Goal: Transaction & Acquisition: Purchase product/service

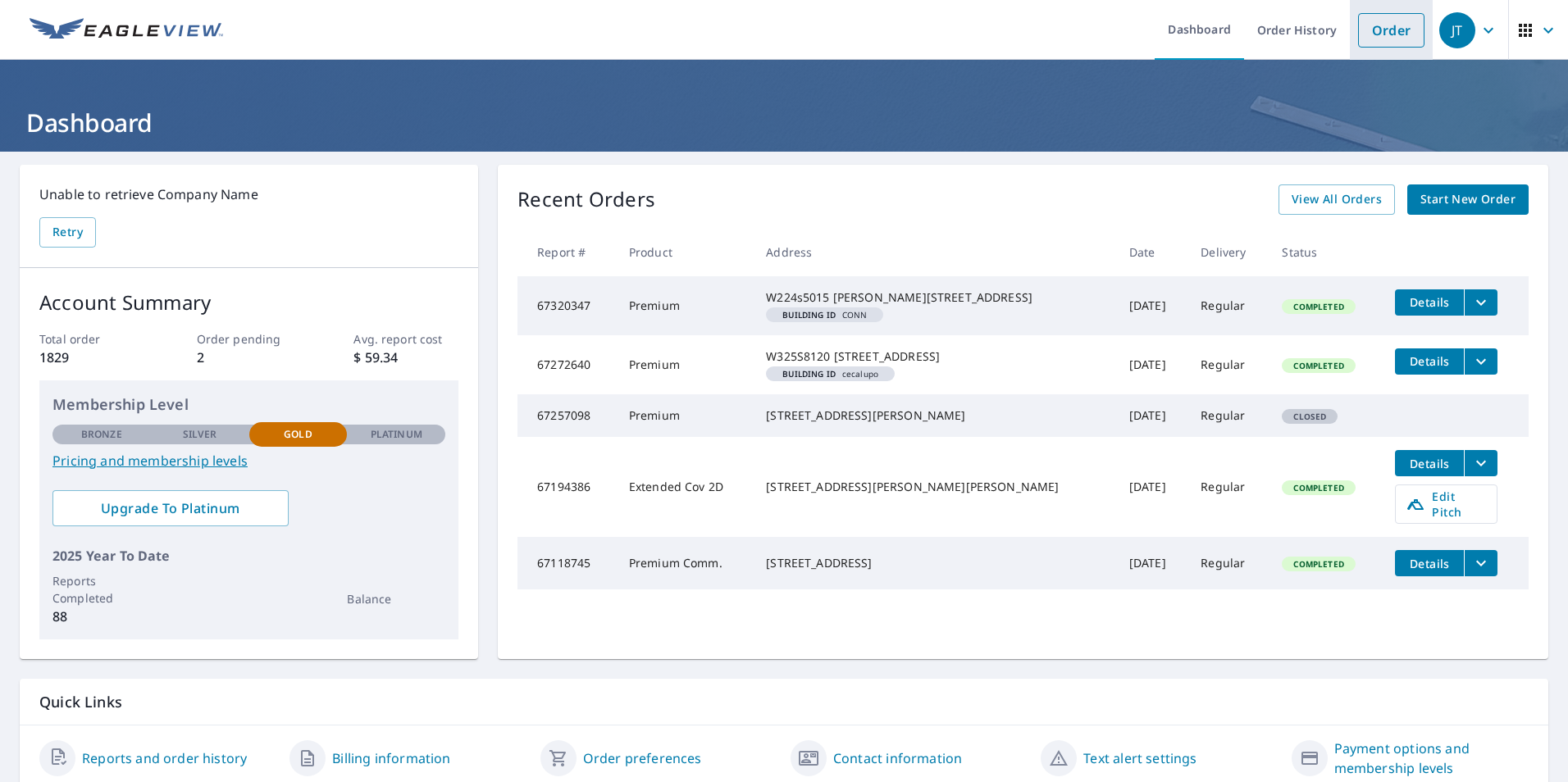
click at [1379, 32] on link "Order" at bounding box center [1391, 30] width 66 height 34
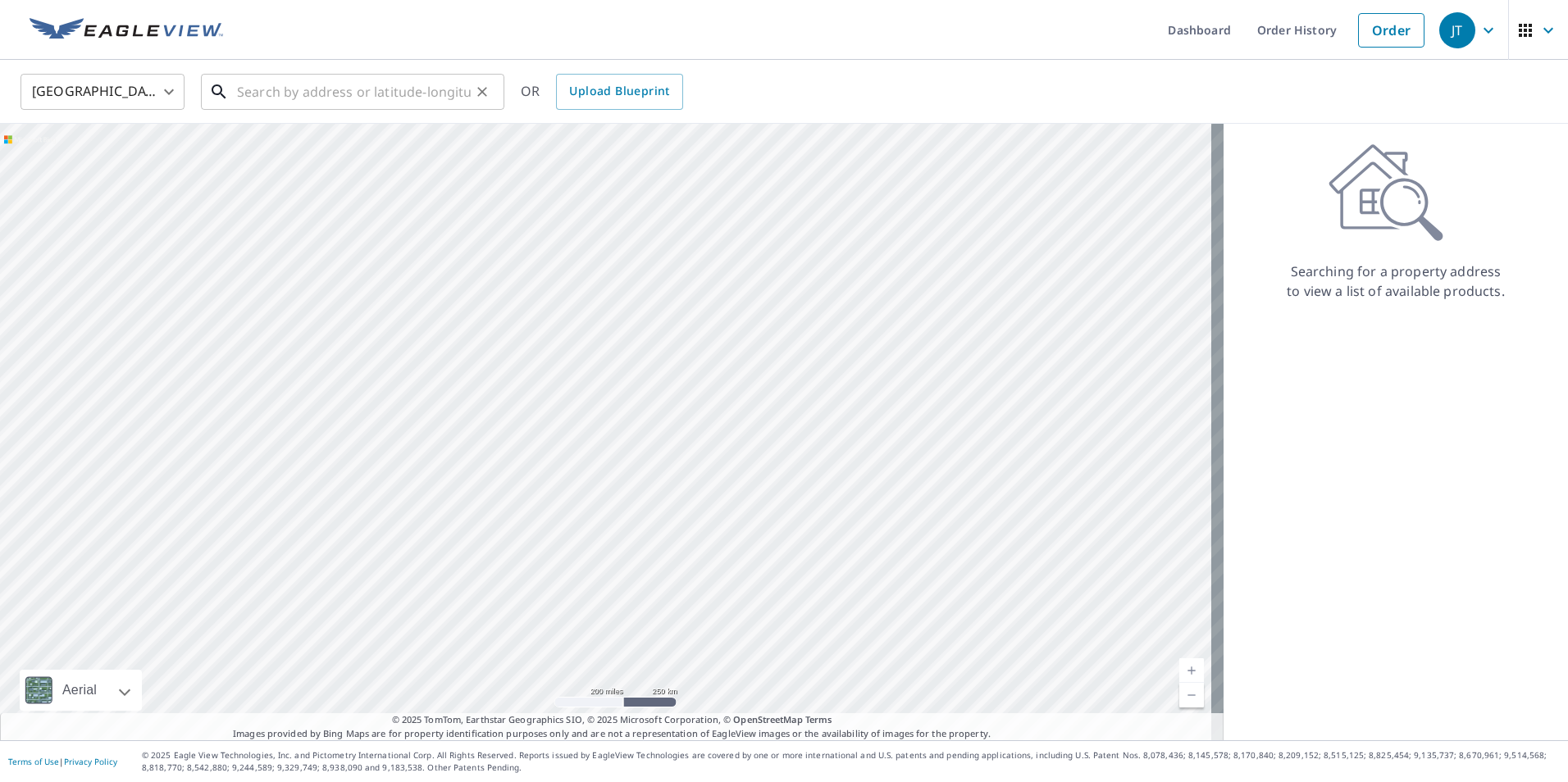
click at [379, 89] on input "text" at bounding box center [354, 92] width 234 height 46
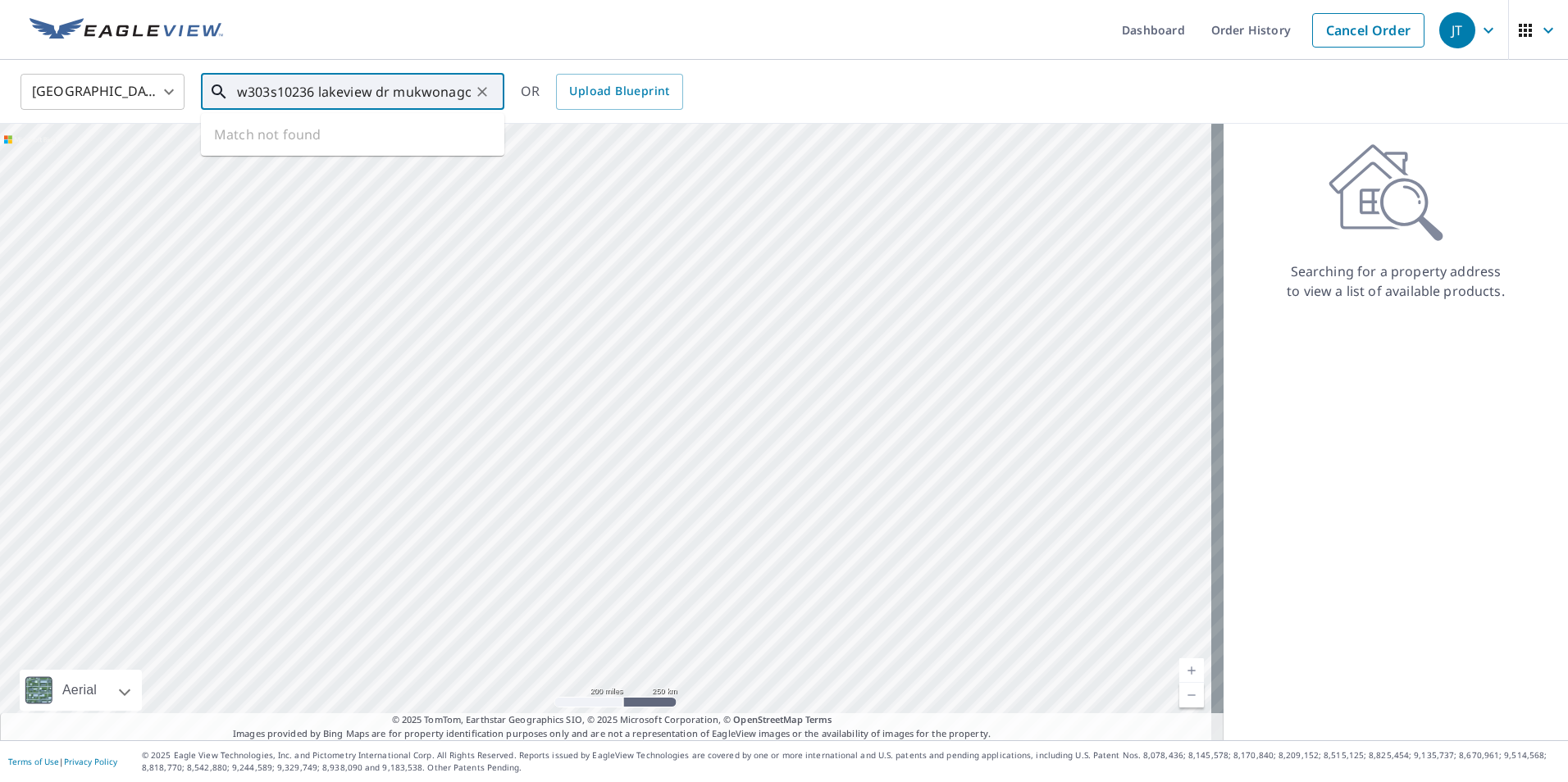
type input "w303s10236 lakeview dr mukwonago"
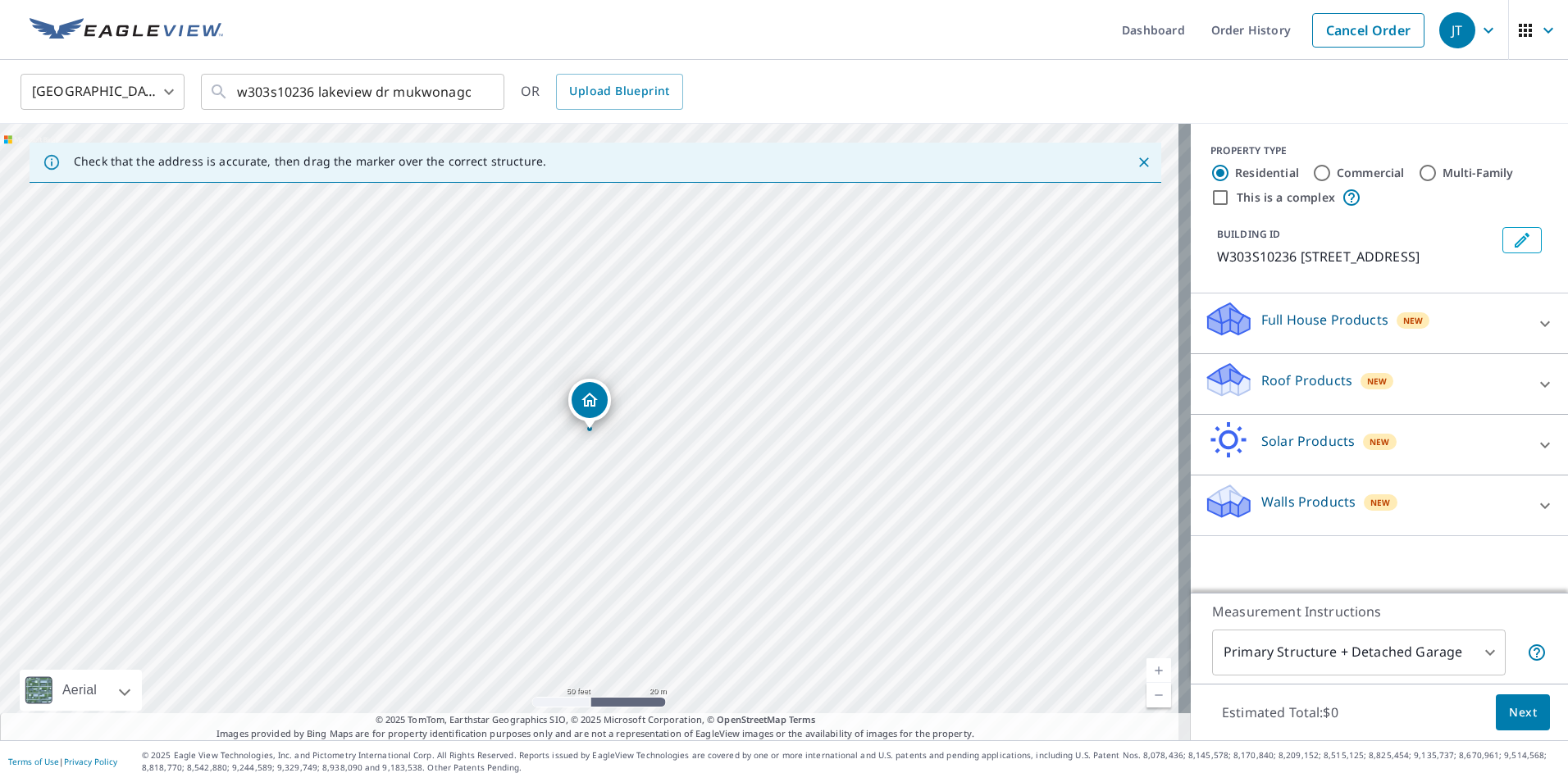
click at [1515, 245] on icon "Edit building 1" at bounding box center [1522, 240] width 20 height 20
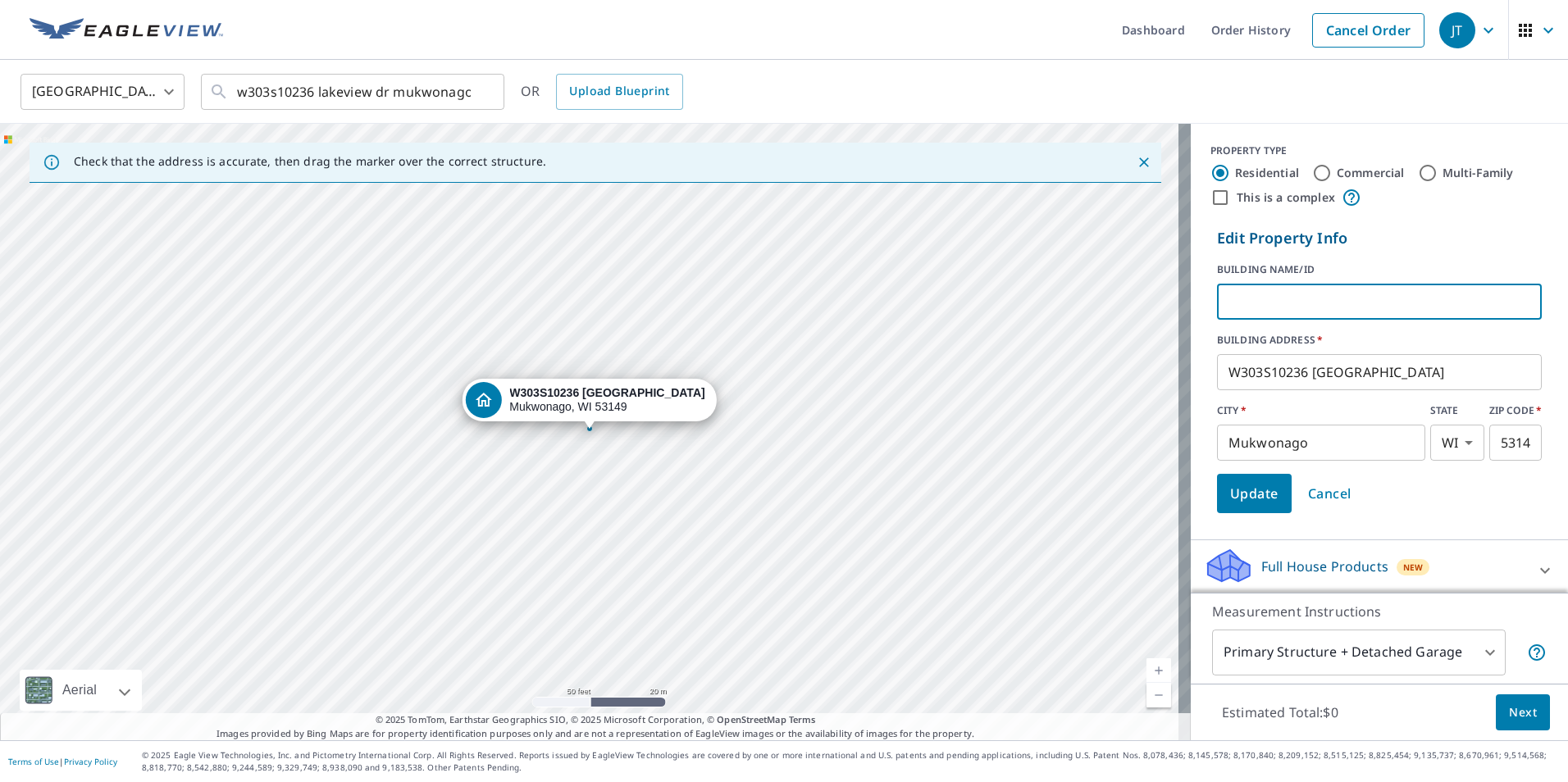
click at [1267, 312] on input "text" at bounding box center [1379, 302] width 325 height 46
type input "[PERSON_NAME]"
click at [1237, 496] on span "Update" at bounding box center [1254, 494] width 48 height 23
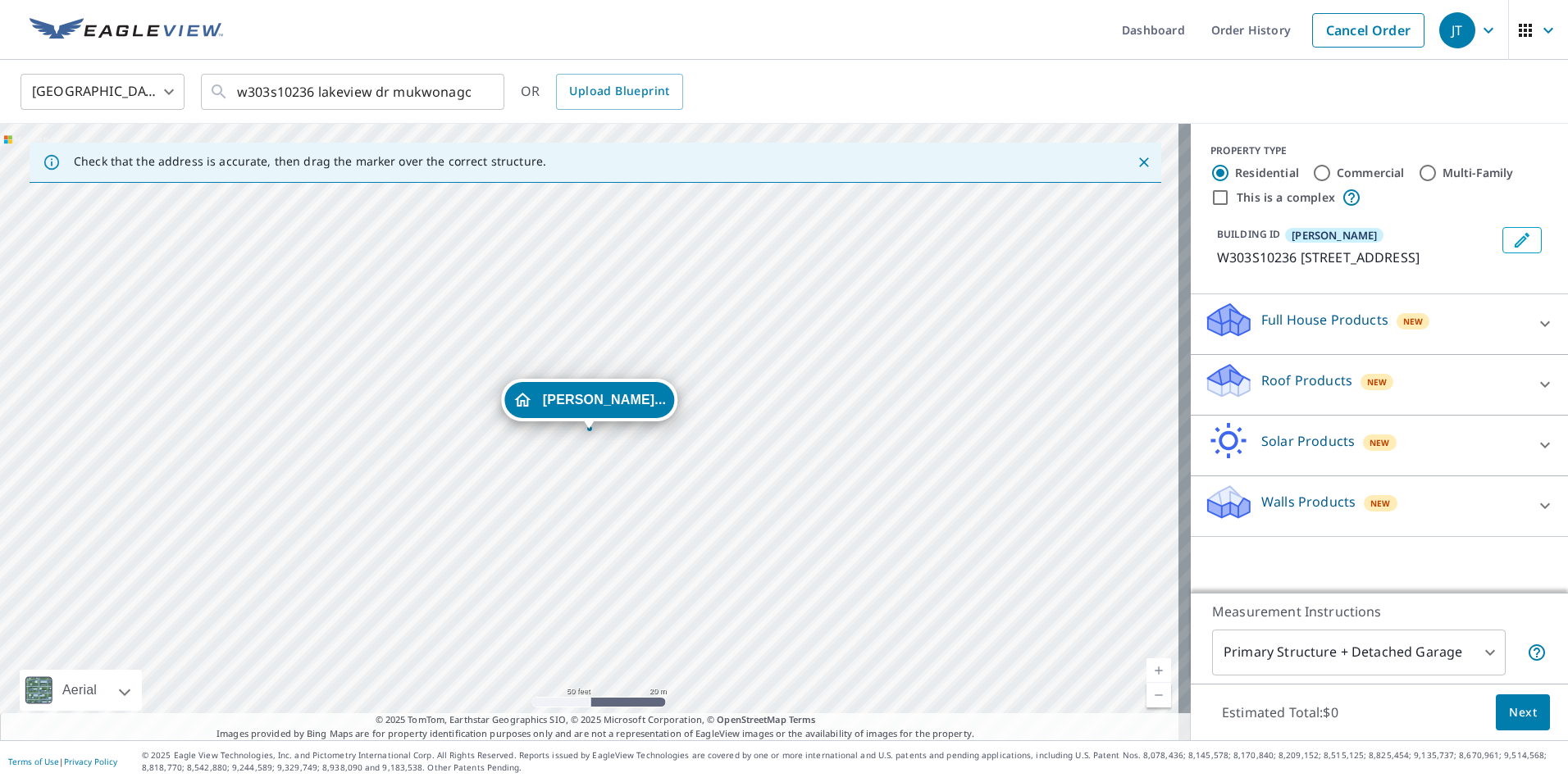
click at [1236, 397] on icon at bounding box center [1228, 387] width 42 height 20
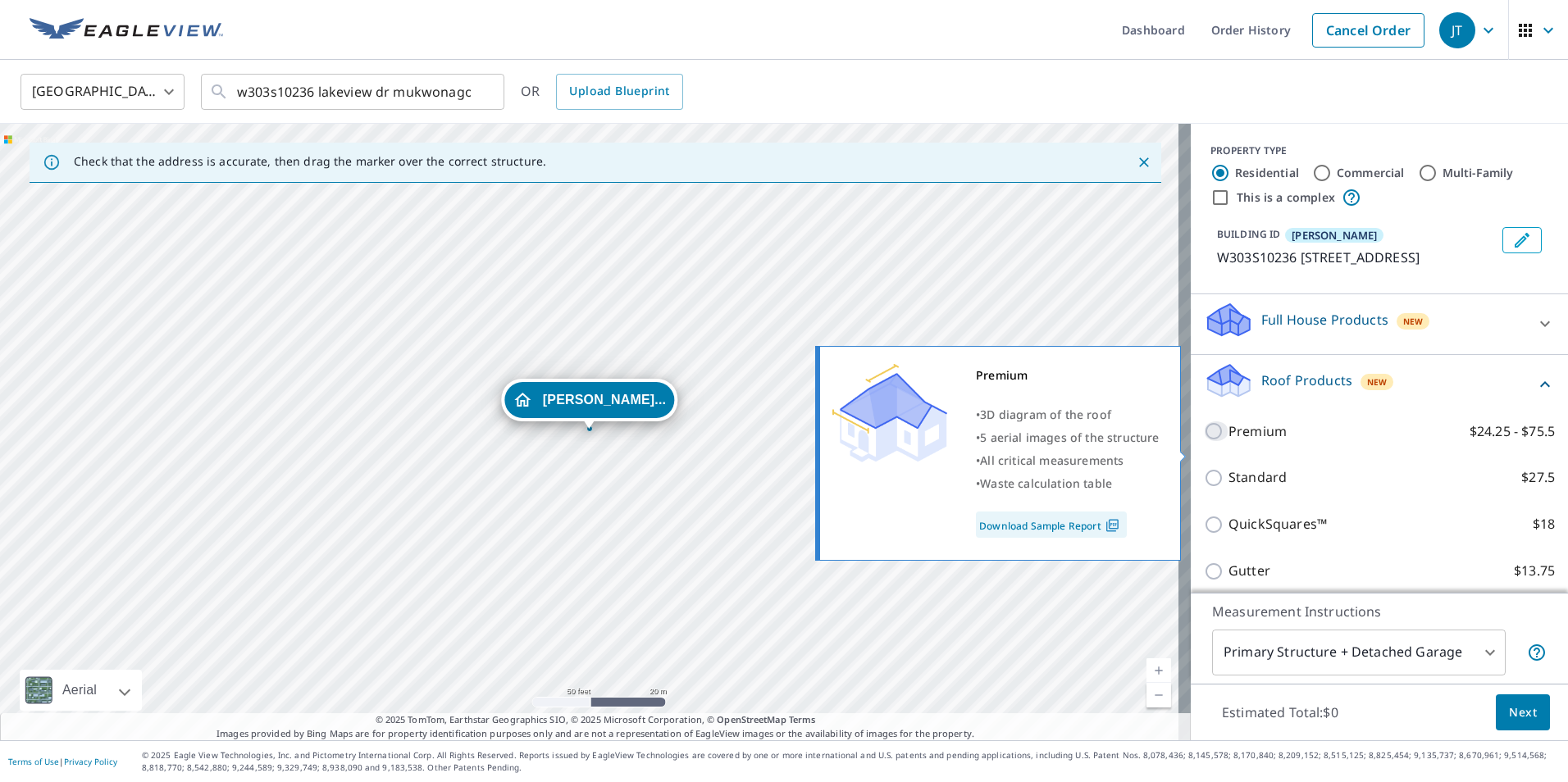
click at [1204, 441] on input "Premium $24.25 - $75.5" at bounding box center [1216, 432] width 25 height 20
checkbox input "true"
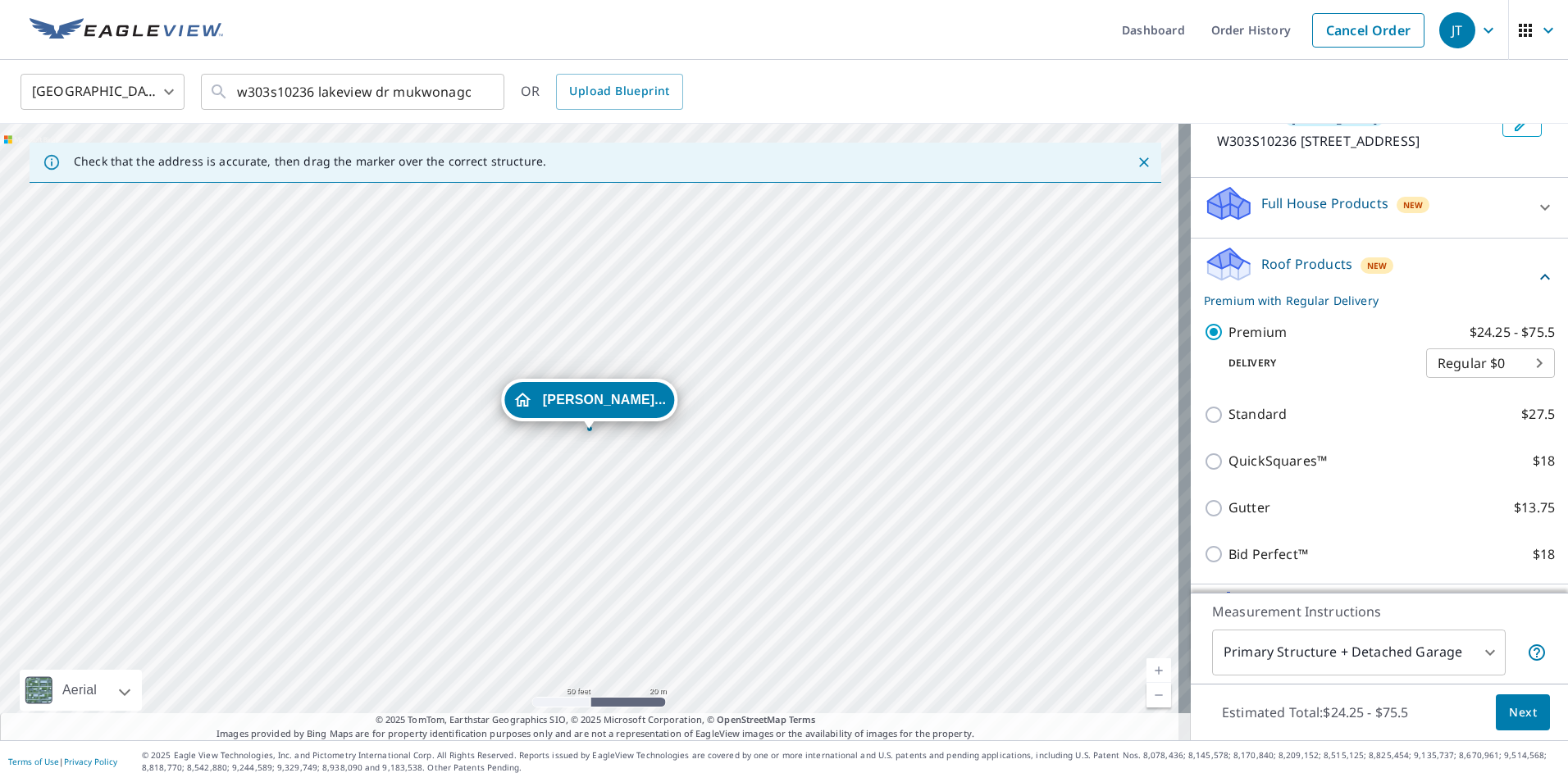
scroll to position [249, 0]
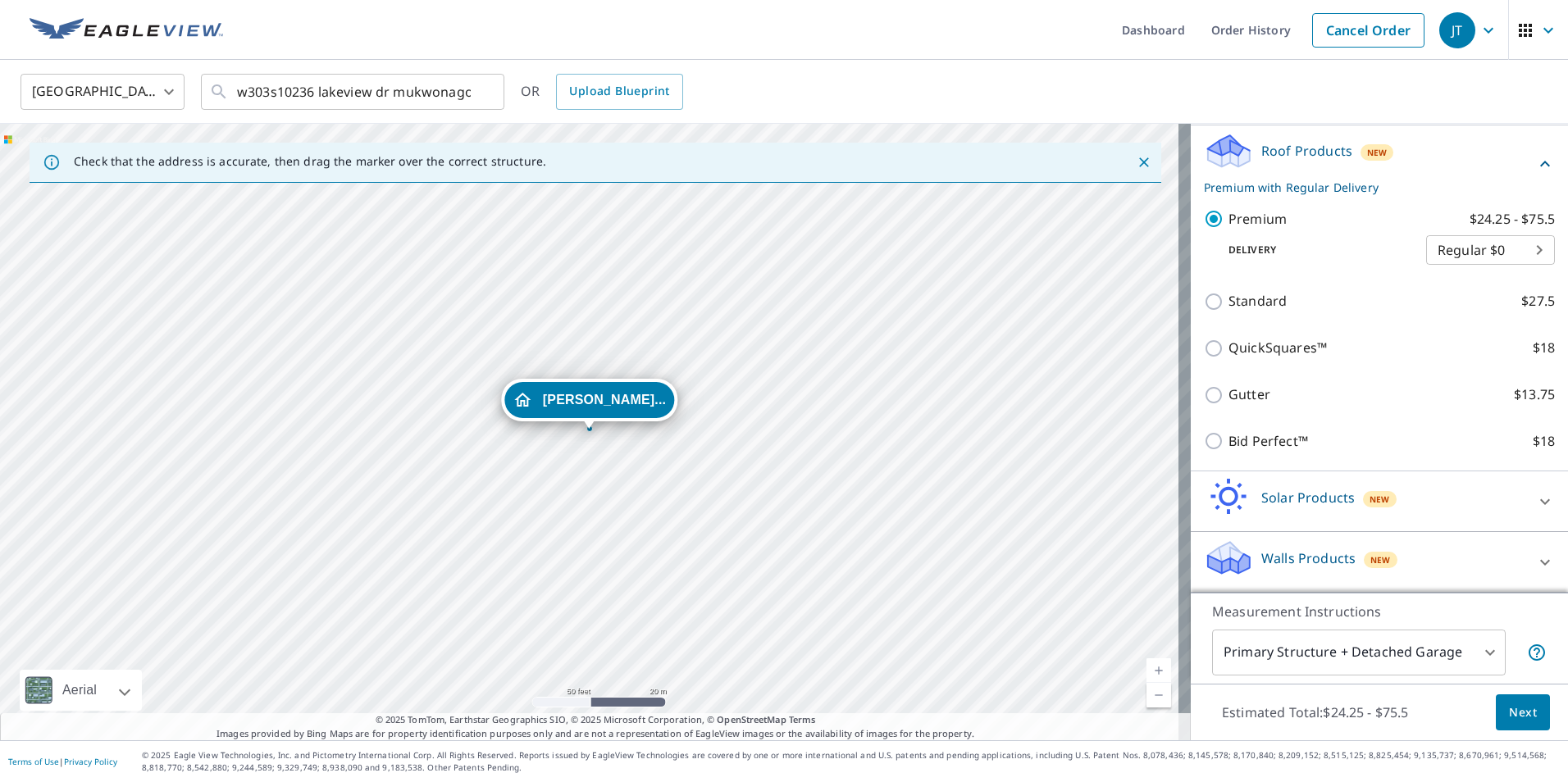
click at [1515, 711] on span "Next" at bounding box center [1523, 712] width 28 height 21
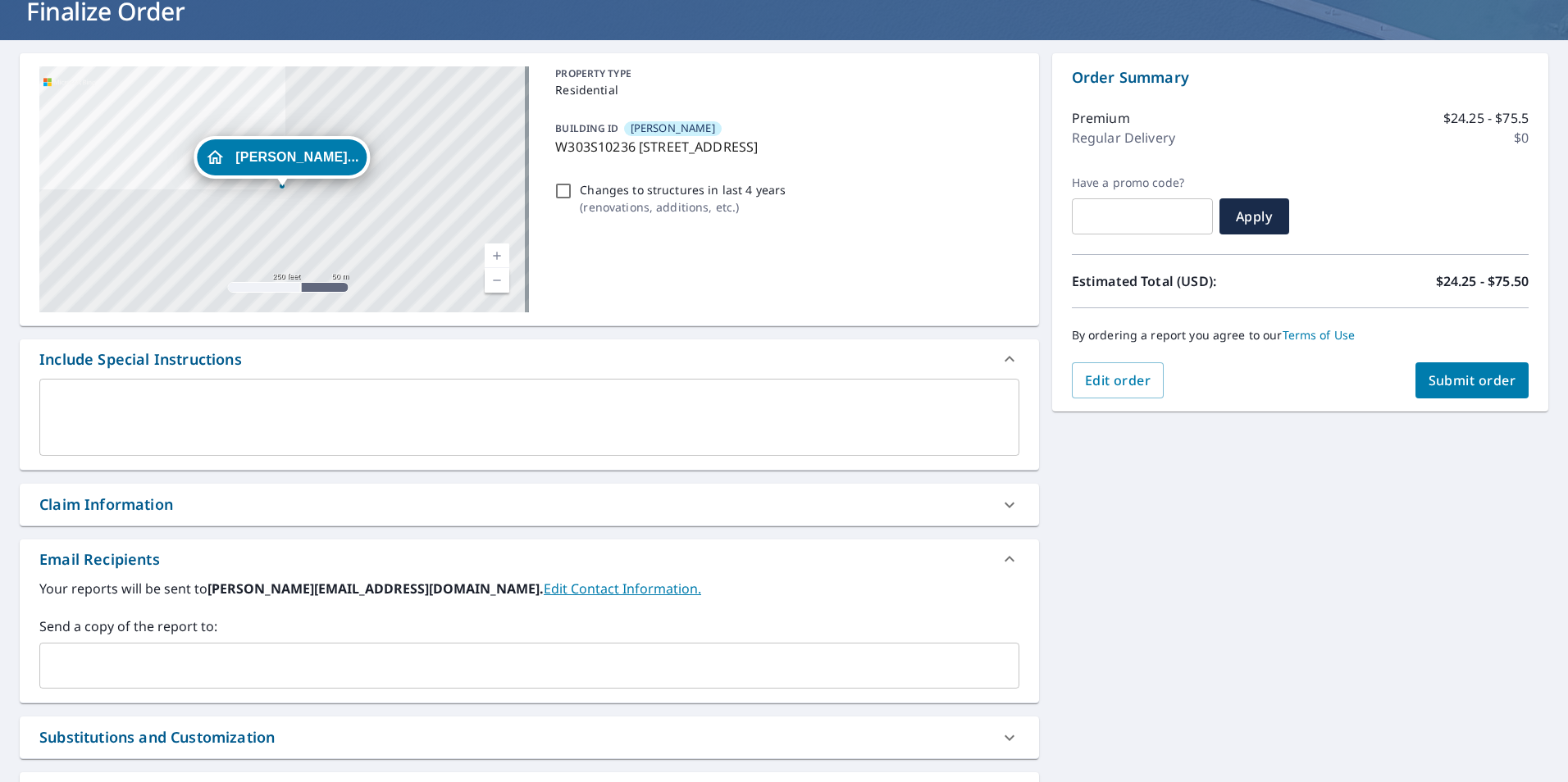
scroll to position [164, 0]
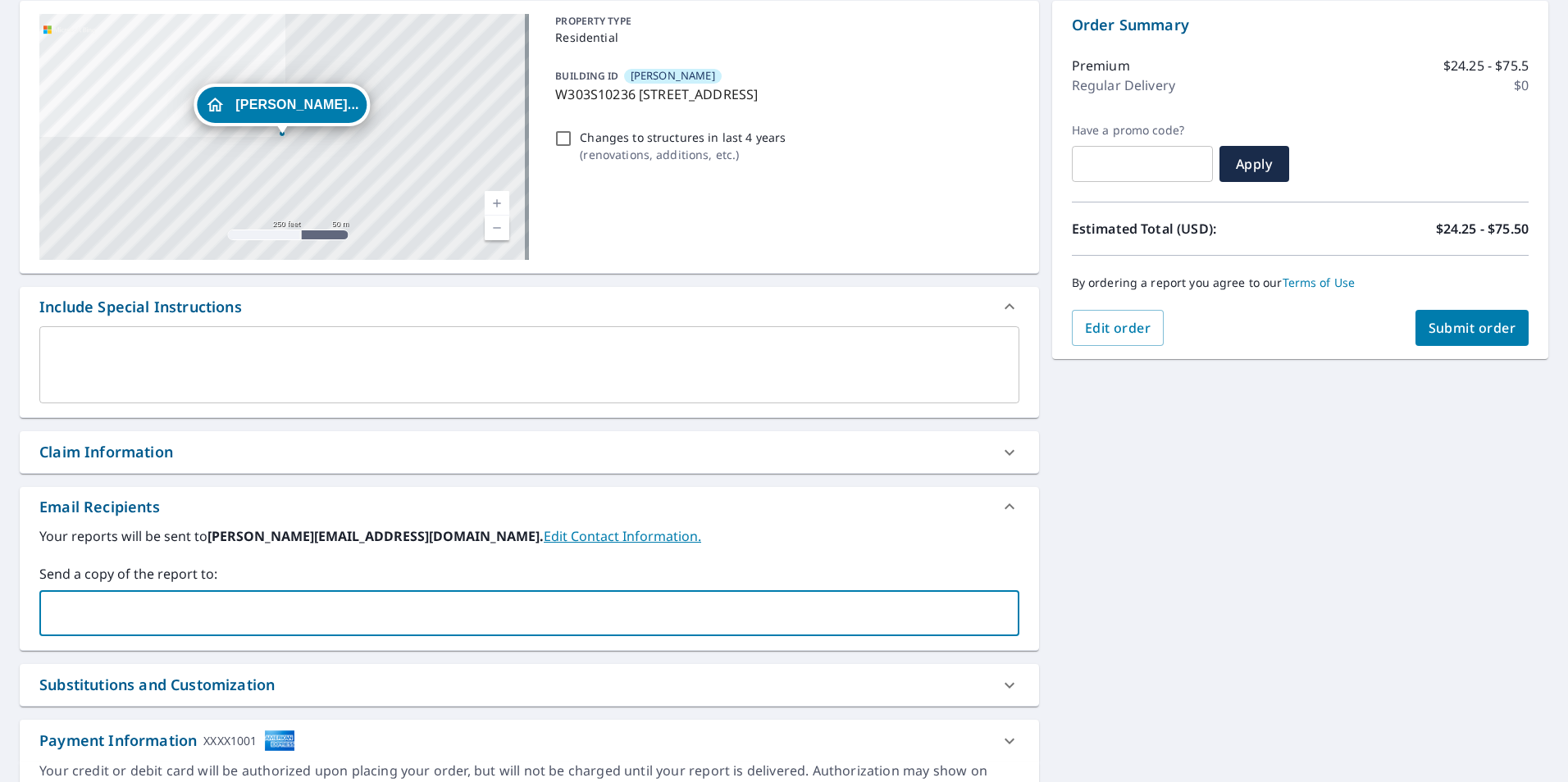
click at [224, 613] on input "text" at bounding box center [517, 613] width 940 height 31
type input "[EMAIL_ADDRESS][DOMAIN_NAME]"
click at [1452, 331] on span "Submit order" at bounding box center [1472, 328] width 88 height 18
checkbox input "true"
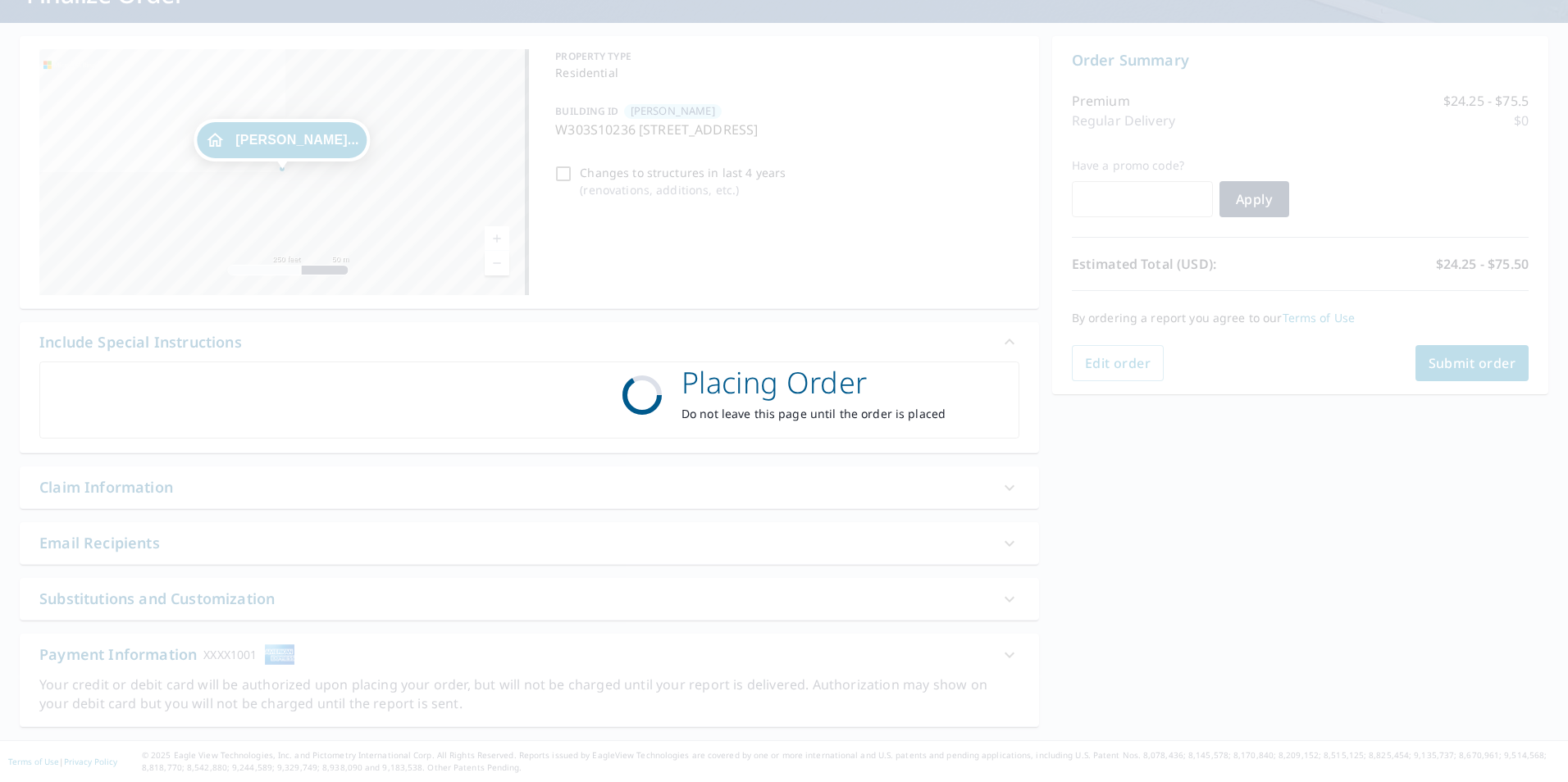
scroll to position [129, 0]
